Goal: Information Seeking & Learning: Learn about a topic

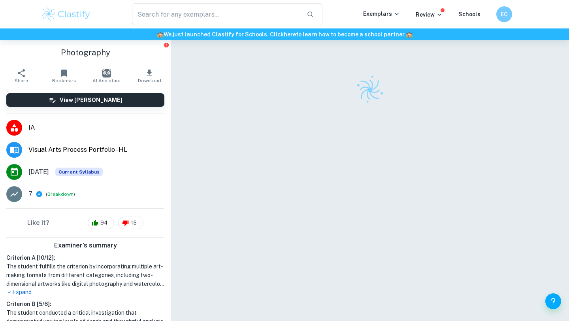
scroll to position [40, 0]
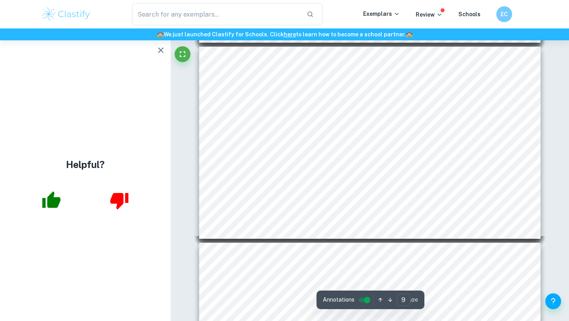
scroll to position [1716, 0]
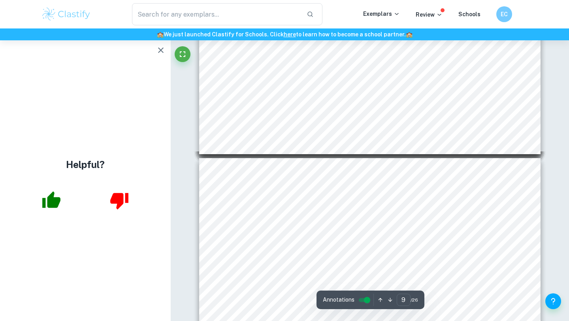
type input "10"
